Goal: Transaction & Acquisition: Purchase product/service

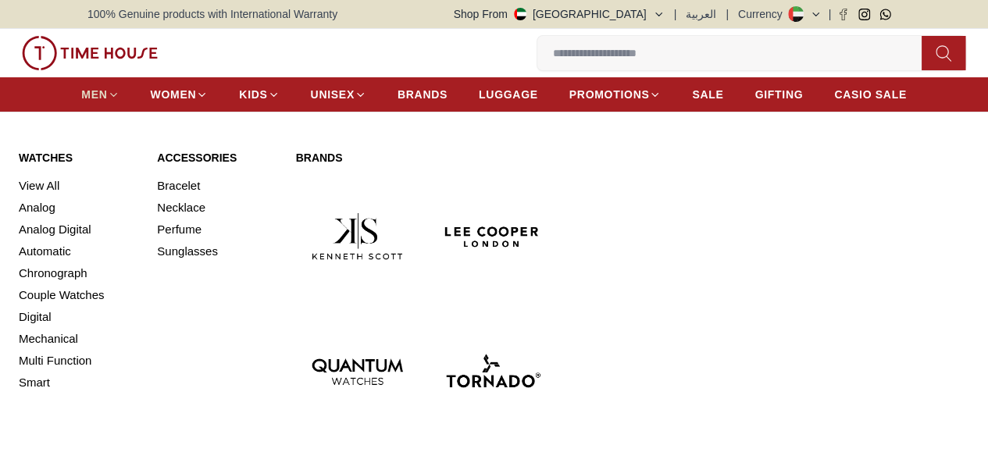
click at [113, 98] on icon at bounding box center [114, 95] width 12 height 12
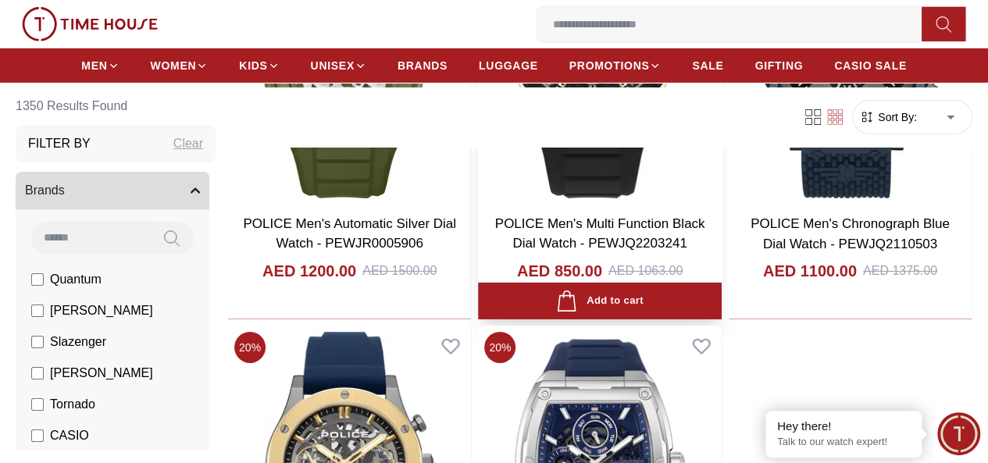
scroll to position [2516, 0]
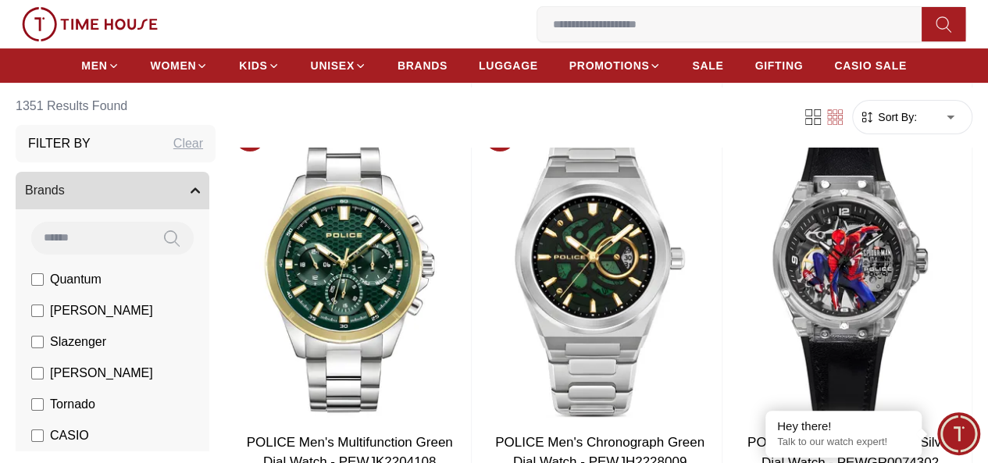
scroll to position [3153, 0]
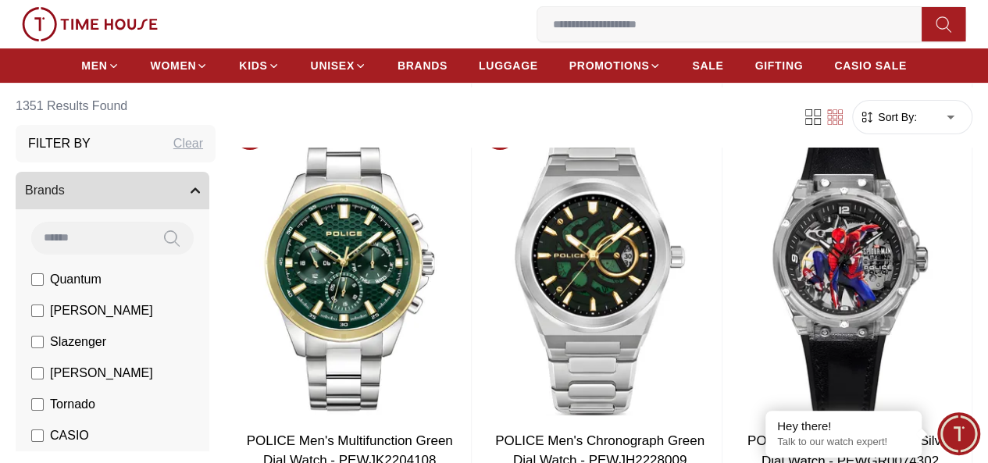
drag, startPoint x: 608, startPoint y: 316, endPoint x: 943, endPoint y: 196, distance: 356.1
click at [943, 196] on section "1351 Results Found Filter By Clear Brands Quantum [PERSON_NAME] Slazenger [PERS…" at bounding box center [494, 88] width 988 height 6141
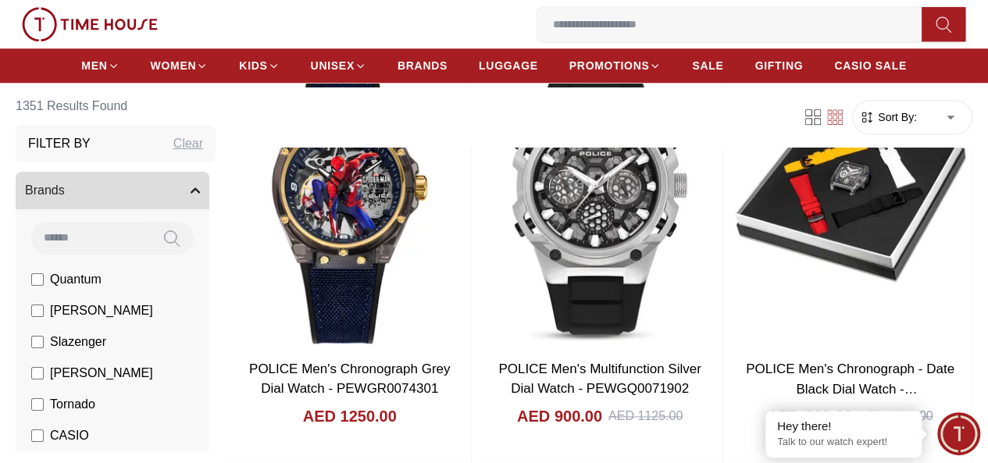
scroll to position [3660, 0]
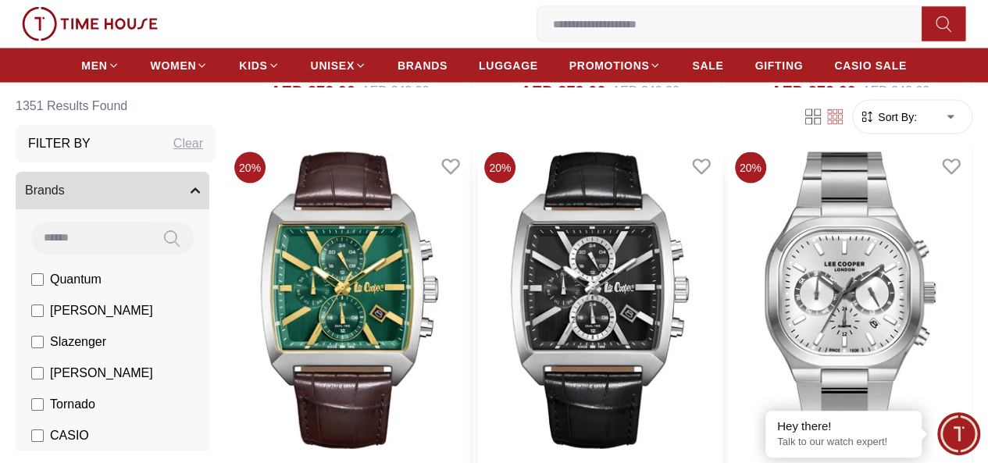
scroll to position [7458, 0]
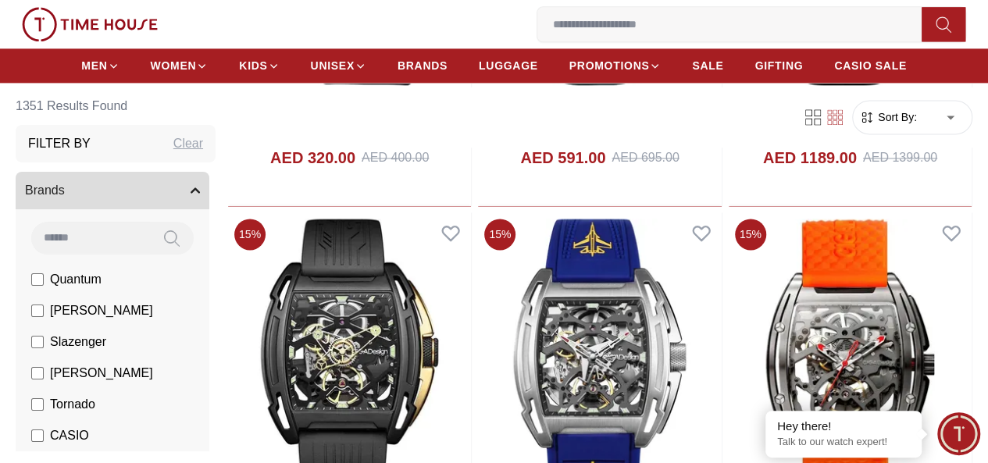
scroll to position [9964, 0]
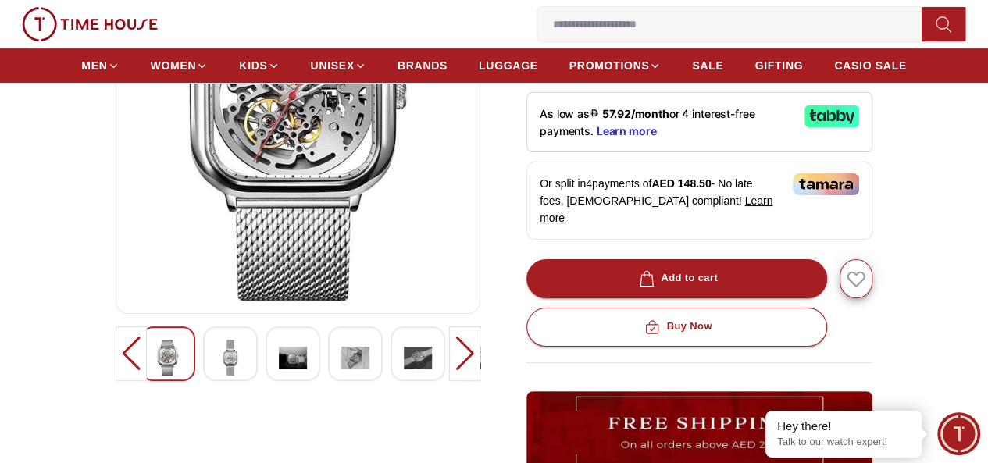
scroll to position [257, 0]
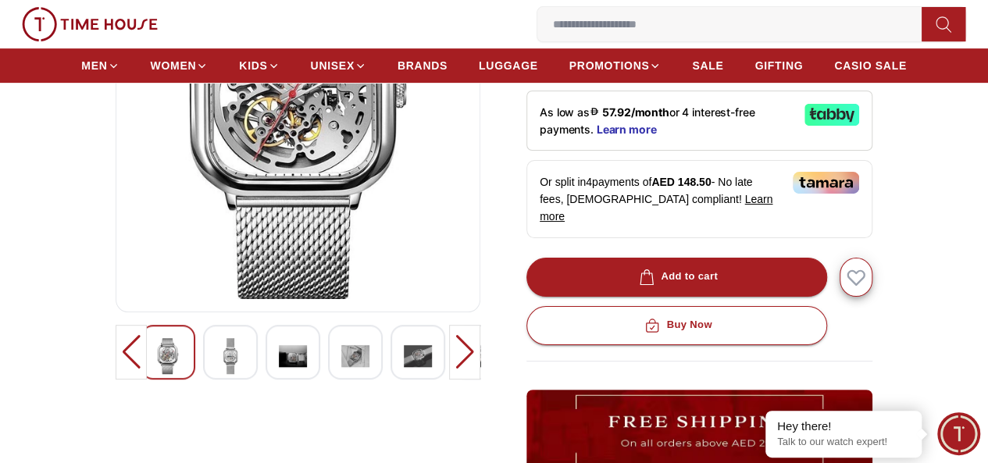
click at [216, 374] on img at bounding box center [230, 356] width 28 height 36
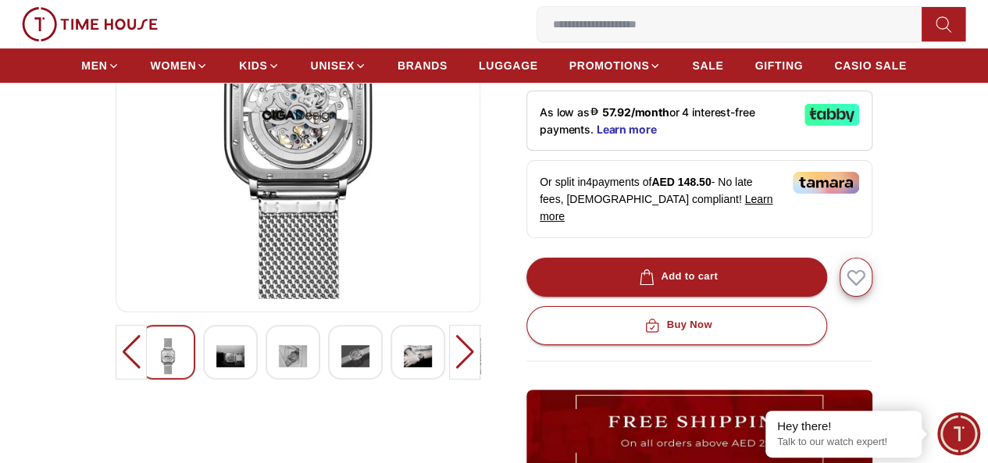
click at [216, 374] on img at bounding box center [230, 356] width 28 height 36
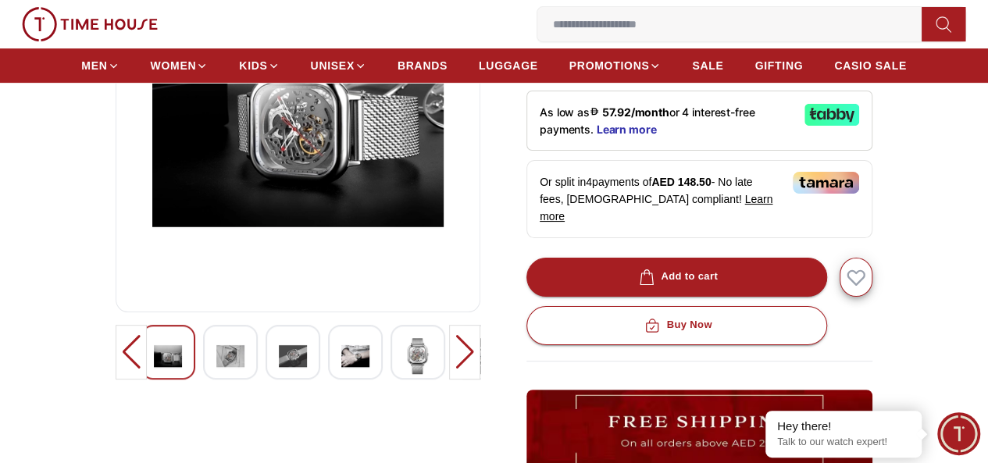
click at [216, 374] on img at bounding box center [230, 356] width 28 height 36
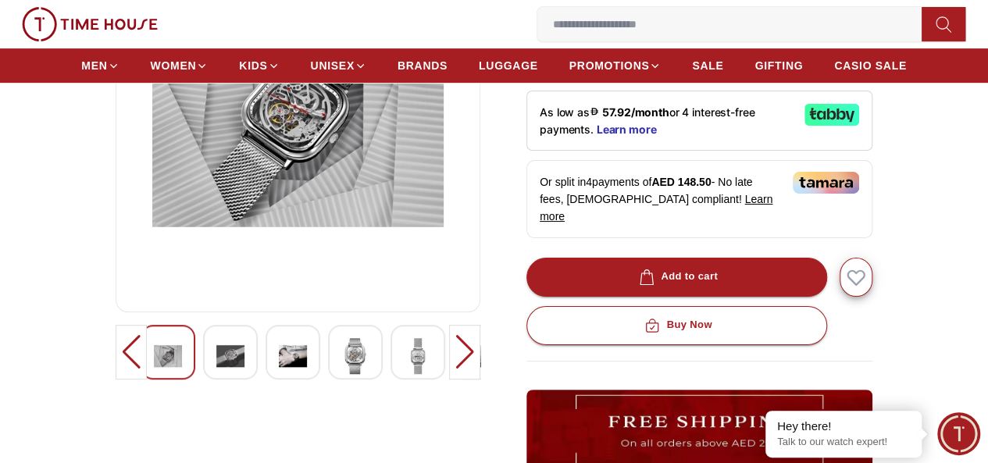
click at [216, 374] on img at bounding box center [230, 356] width 28 height 36
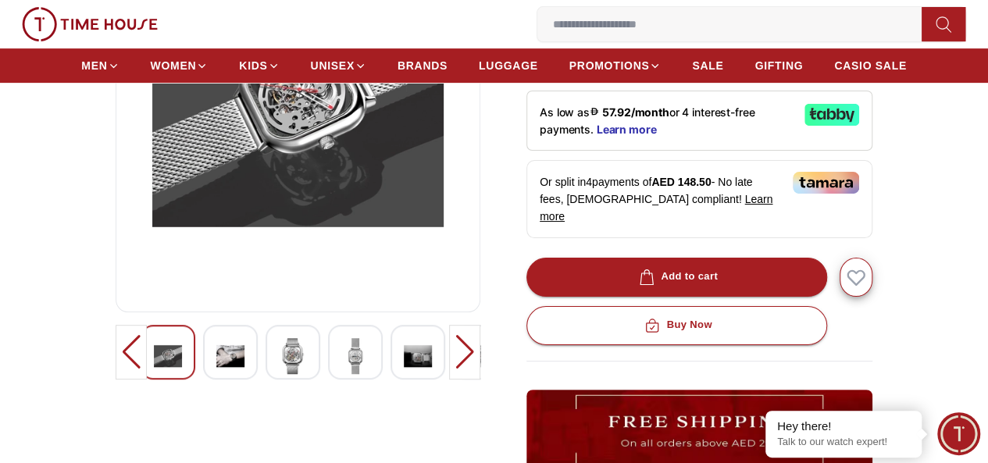
click at [216, 374] on img at bounding box center [230, 356] width 28 height 36
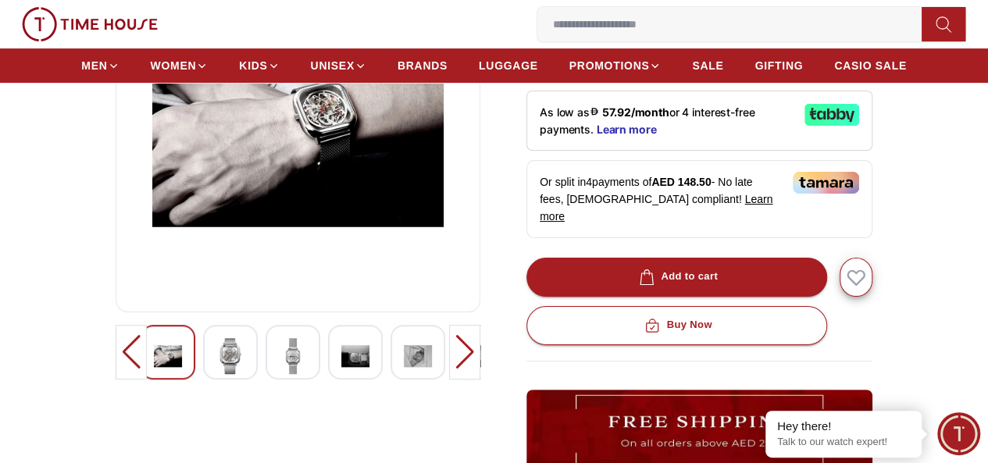
click at [216, 374] on img at bounding box center [230, 356] width 28 height 36
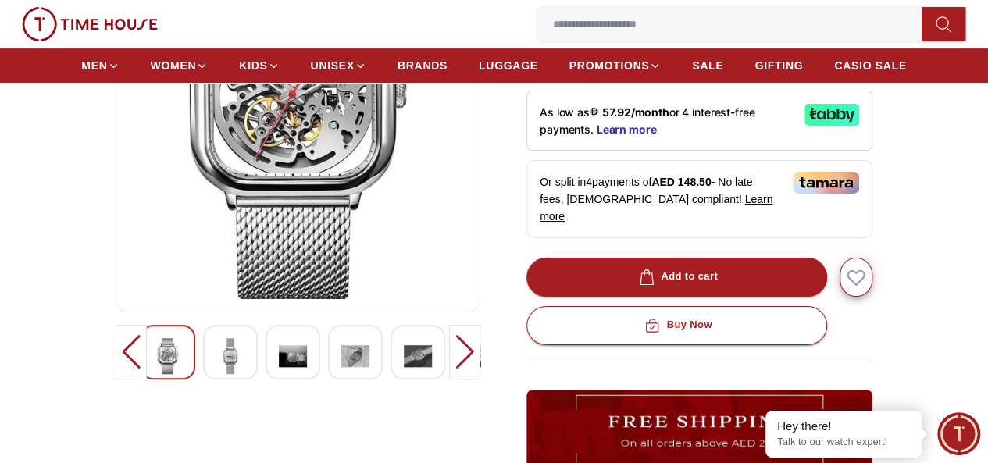
click at [216, 374] on img at bounding box center [230, 356] width 28 height 36
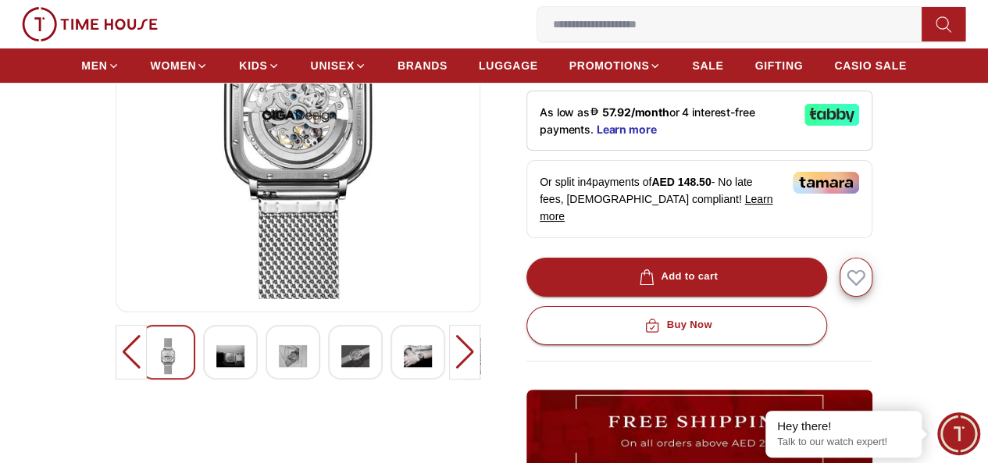
click at [216, 374] on img at bounding box center [230, 356] width 28 height 36
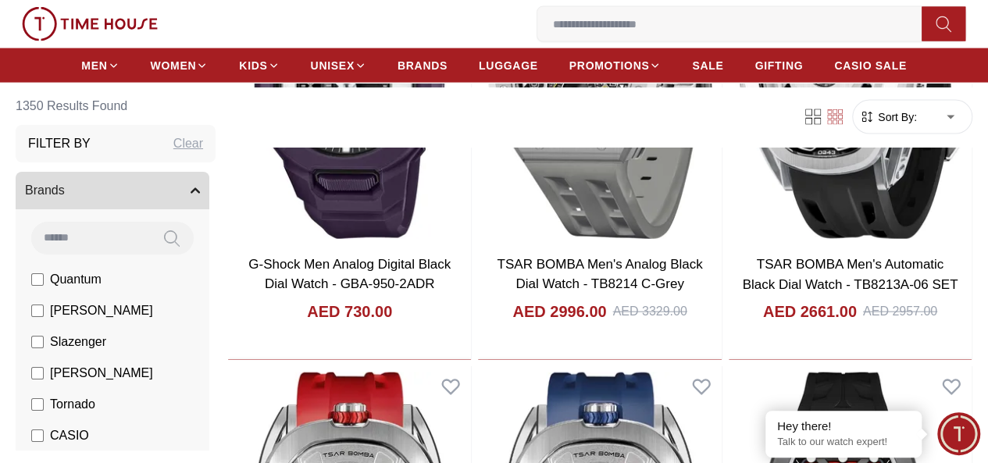
scroll to position [11017, 0]
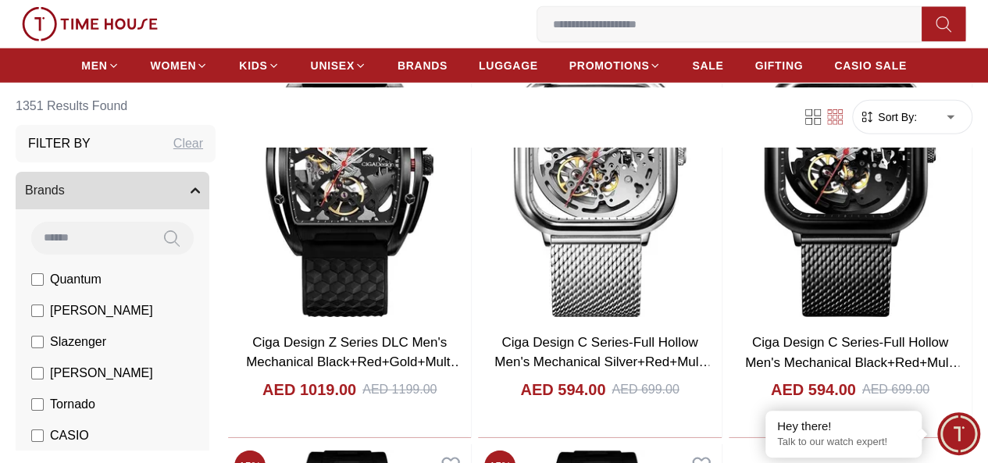
scroll to position [11017, 0]
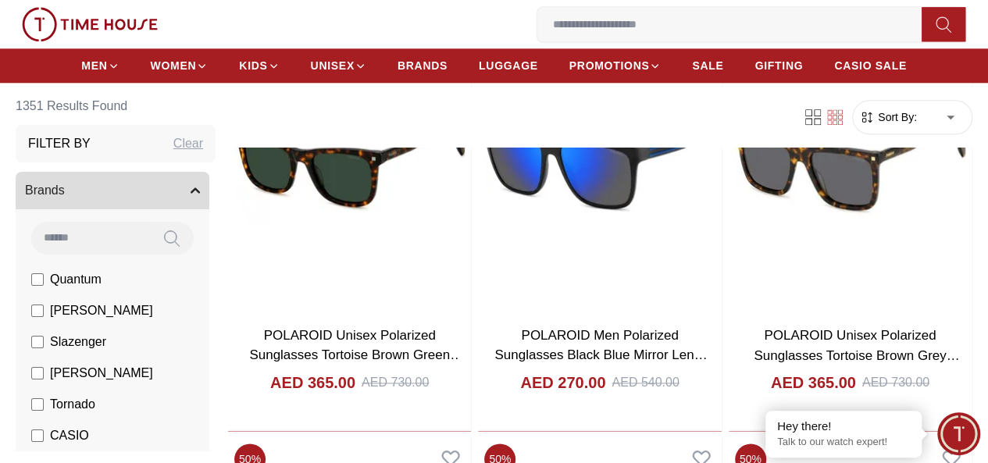
scroll to position [12738, 0]
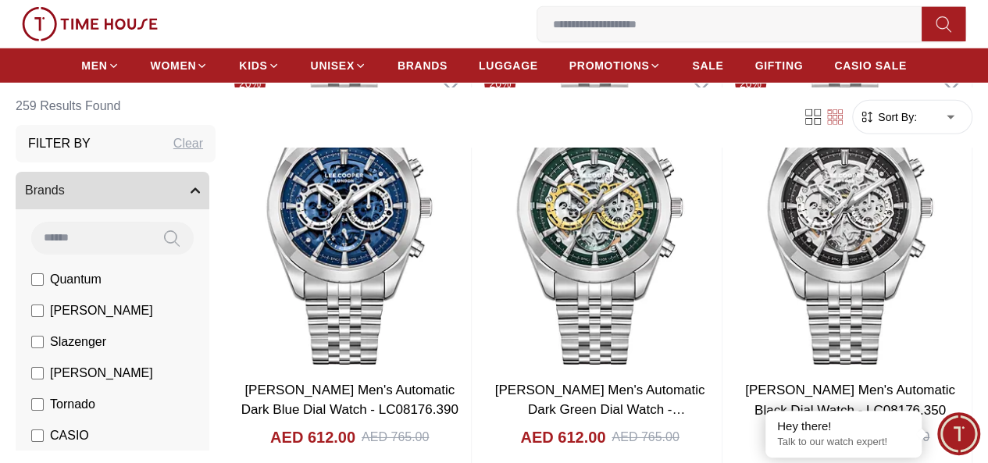
scroll to position [2344, 0]
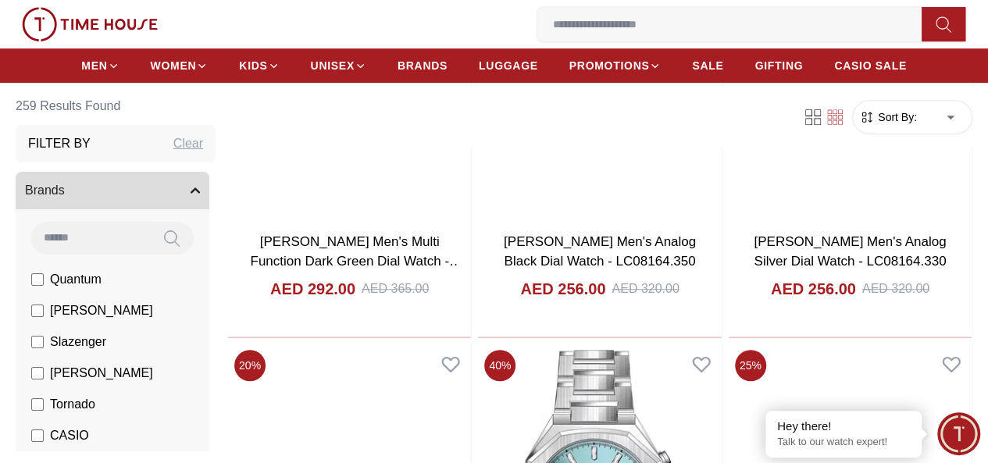
scroll to position [3364, 0]
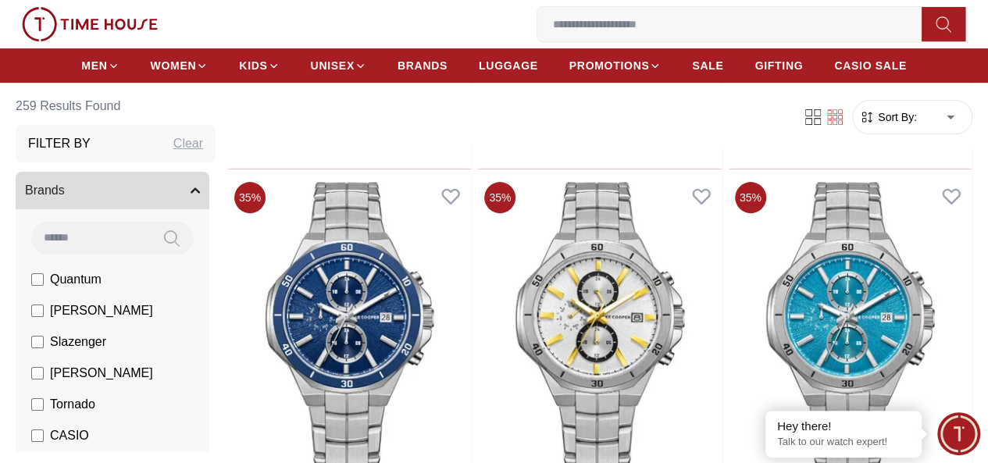
scroll to position [6105, 0]
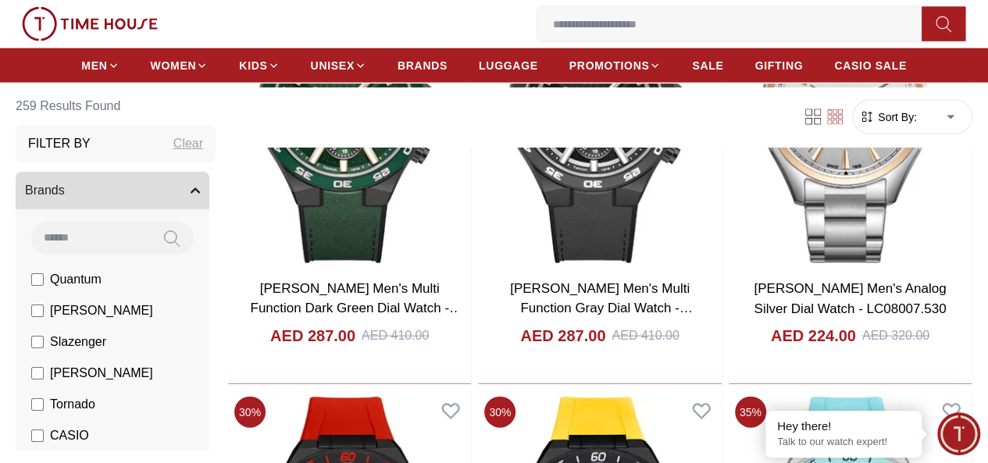
scroll to position [7611, 0]
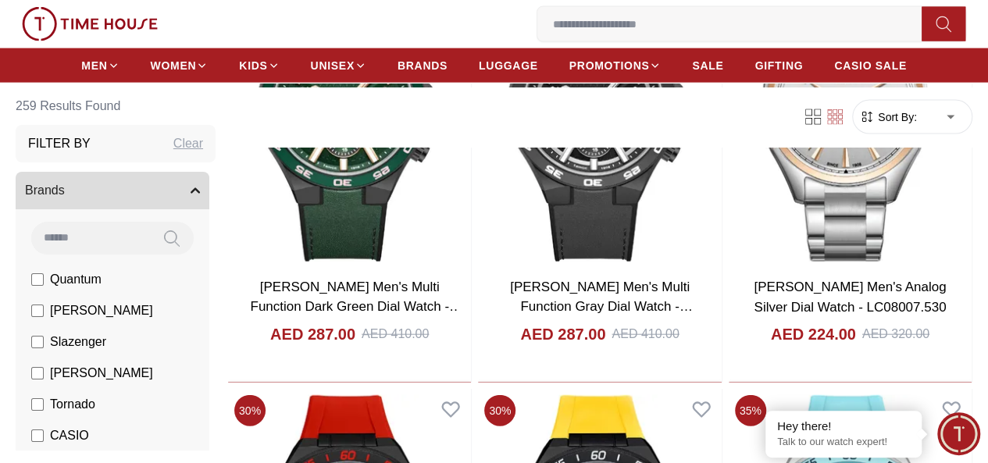
scroll to position [7685, 0]
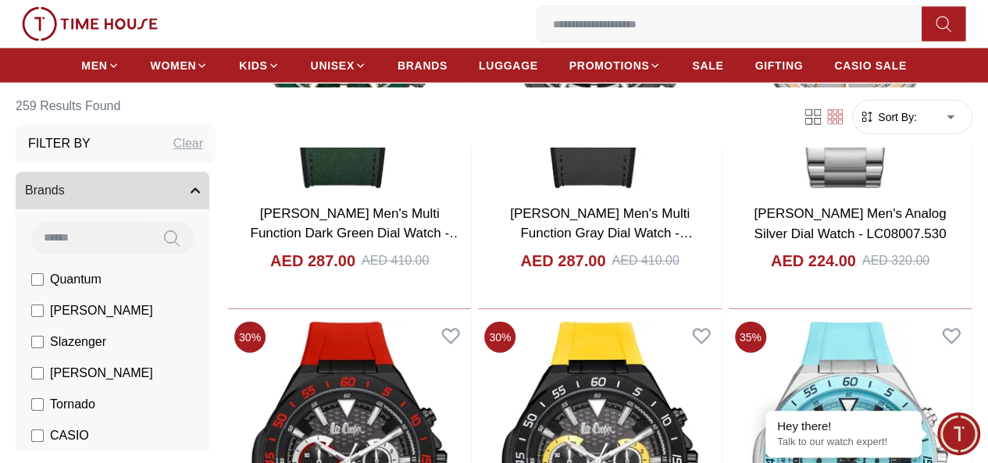
scroll to position [5479, 0]
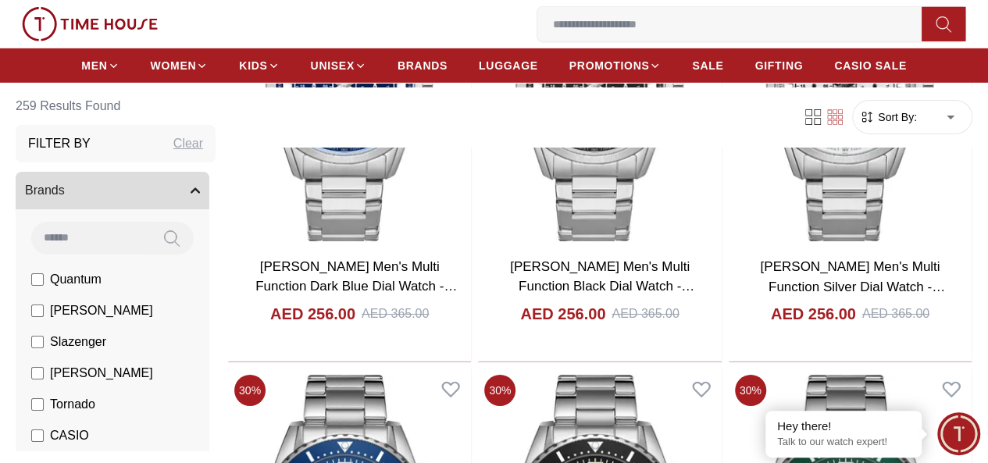
scroll to position [2698, 0]
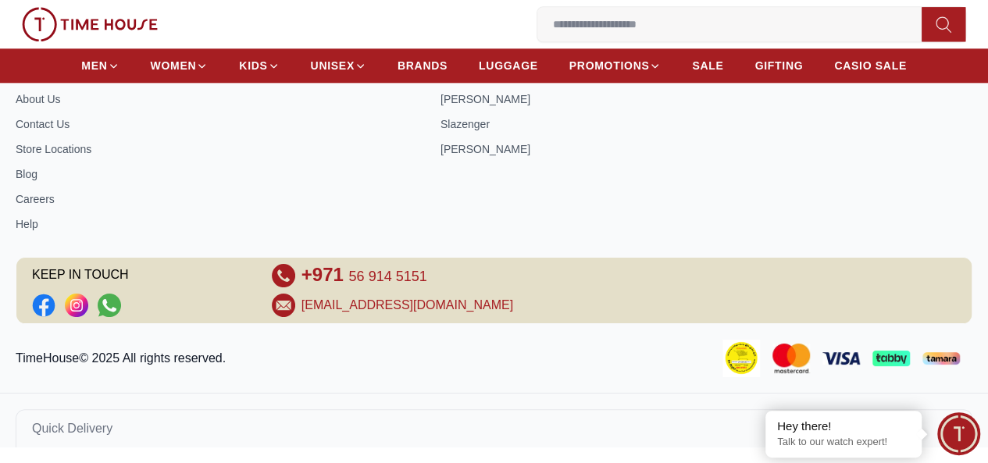
scroll to position [687, 0]
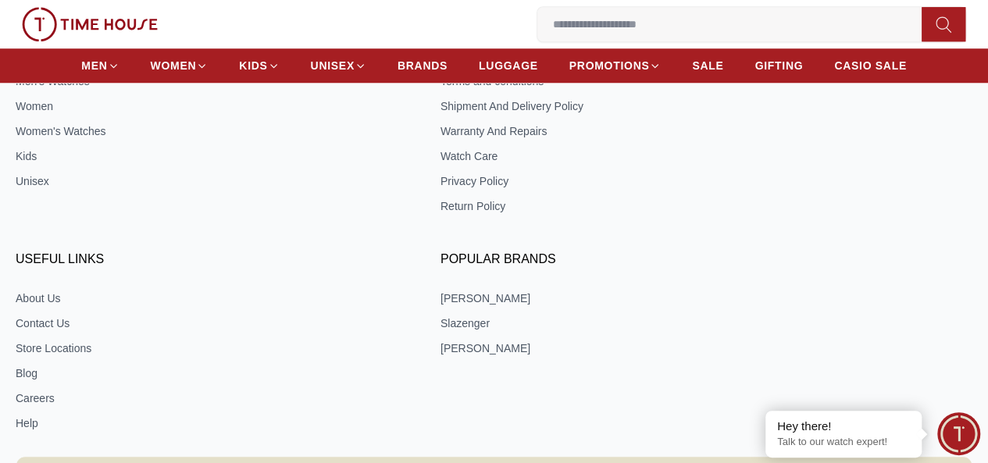
scroll to position [2698, 0]
